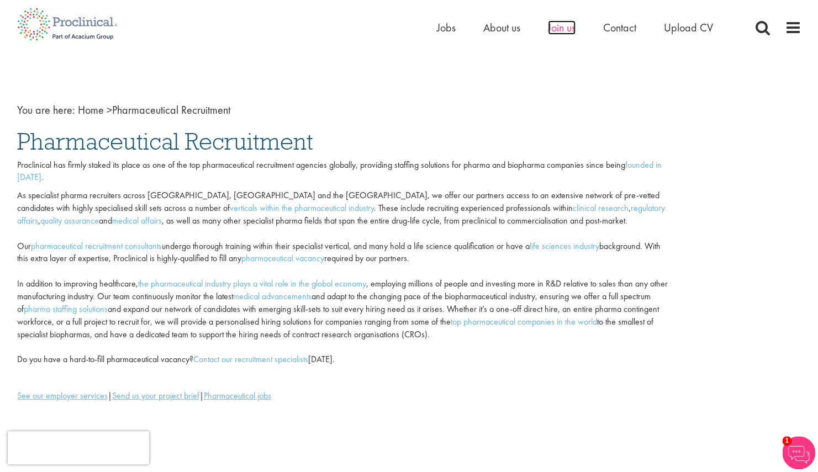
click at [566, 28] on span "Join us" at bounding box center [562, 27] width 28 height 14
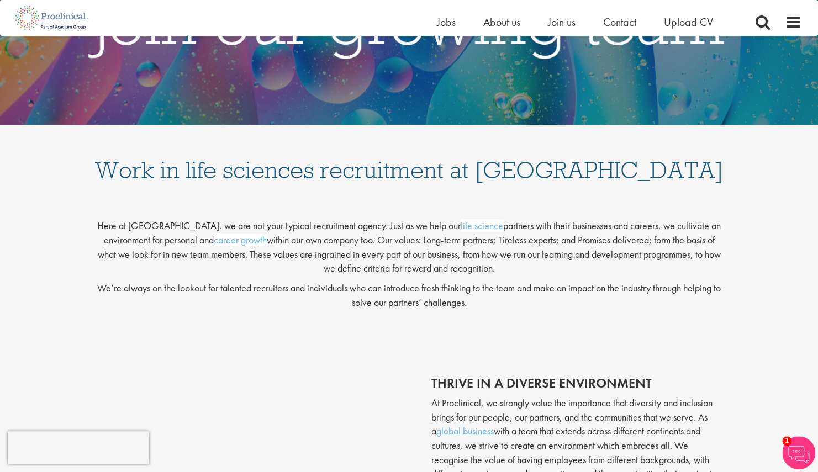
scroll to position [77, 0]
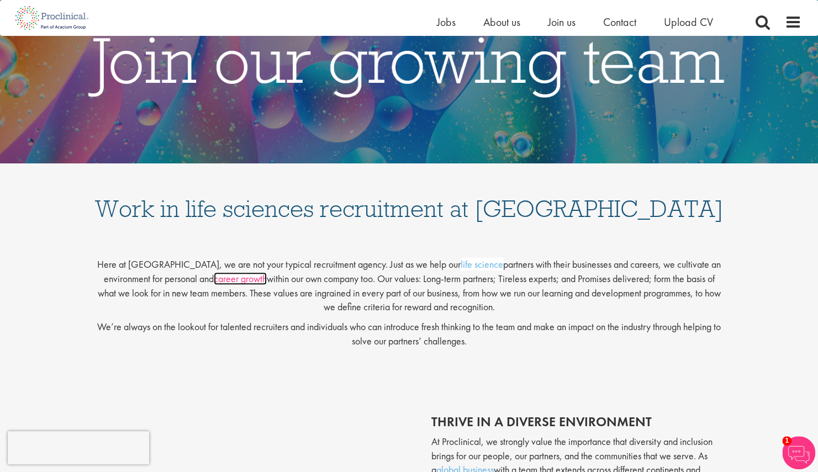
click at [242, 284] on link "career growth" at bounding box center [240, 278] width 53 height 13
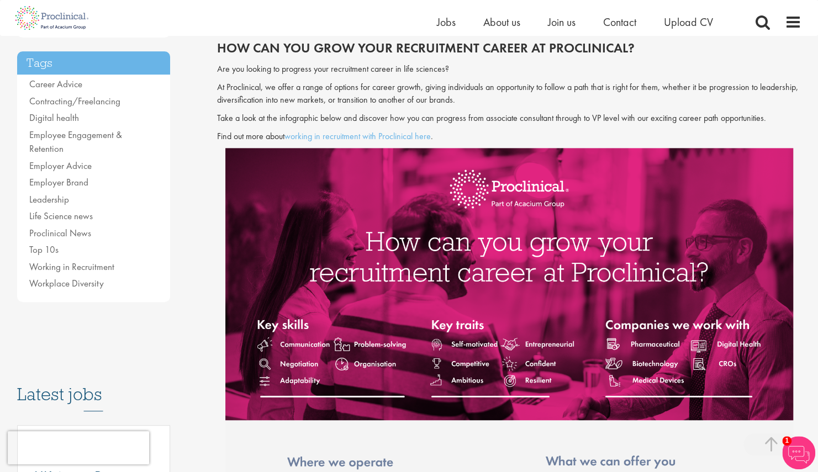
scroll to position [232, 0]
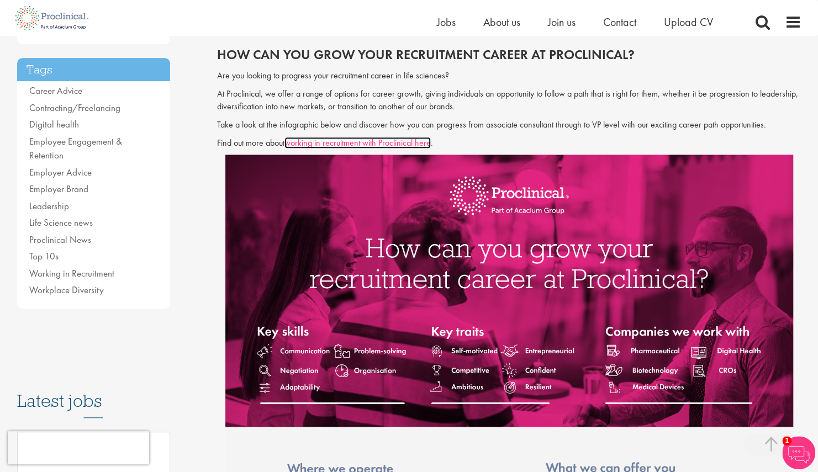
click at [366, 144] on link "working in recruitment with Proclinical here" at bounding box center [358, 143] width 146 height 12
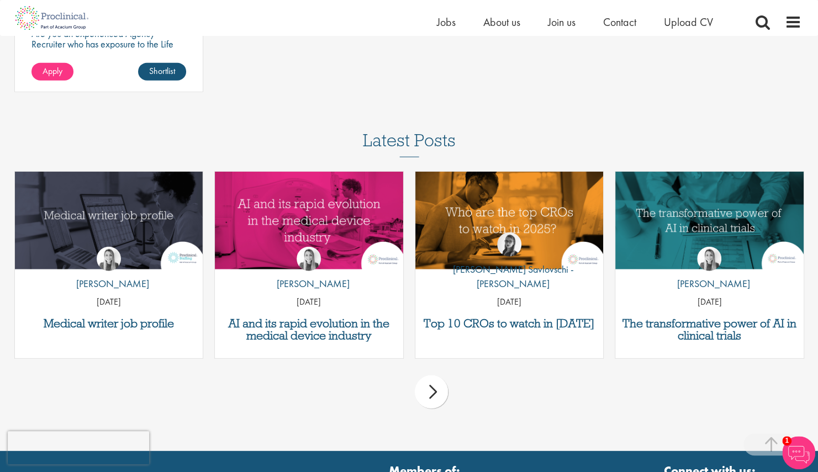
scroll to position [1723, 0]
